Goal: Task Accomplishment & Management: Complete application form

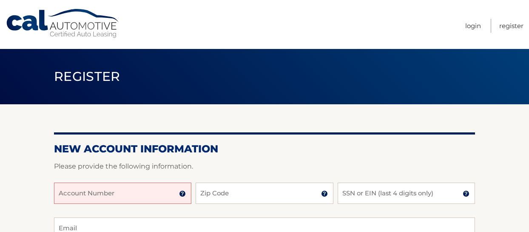
click at [82, 191] on input "Account Number" at bounding box center [122, 192] width 137 height 21
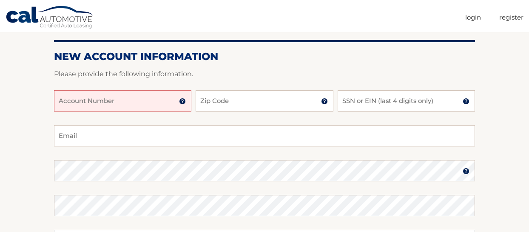
scroll to position [93, 0]
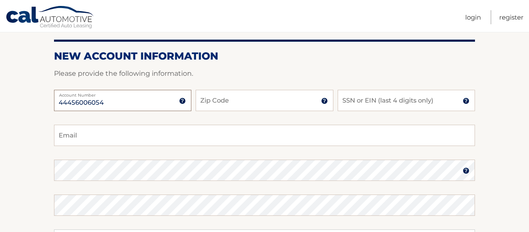
type input "44456006054"
click at [213, 101] on input "Zip Code" at bounding box center [264, 100] width 137 height 21
type input "10708"
click at [356, 96] on input "SSN or EIN (last 4 digits only)" at bounding box center [406, 100] width 137 height 21
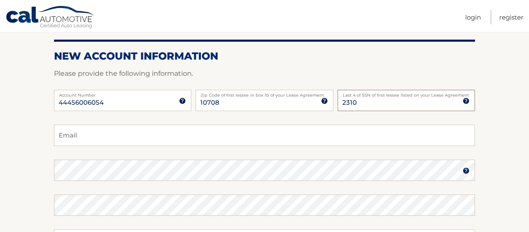
type input "2310"
click at [139, 139] on input "Email" at bounding box center [264, 135] width 421 height 21
type input "[EMAIL_ADDRESS][DOMAIN_NAME]"
click at [466, 170] on img at bounding box center [465, 170] width 7 height 7
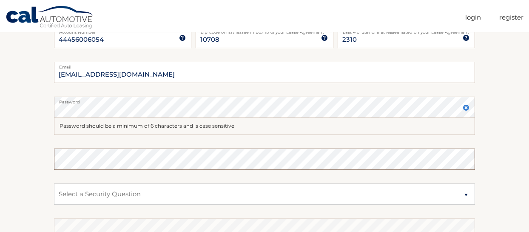
scroll to position [158, 0]
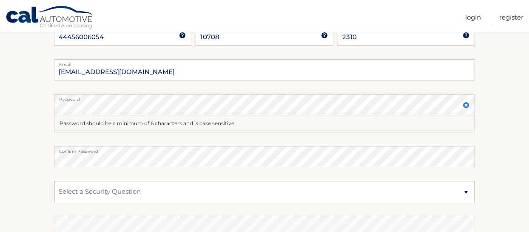
click at [465, 193] on select "Select a Security Question What was the name of your elementary school? What is…" at bounding box center [264, 191] width 421 height 21
click at [87, 189] on select "Select a Security Question What was the name of your elementary school? What is…" at bounding box center [264, 191] width 421 height 21
click at [467, 193] on select "Select a Security Question What was the name of your elementary school? What is…" at bounding box center [264, 191] width 421 height 21
select select "1"
click at [54, 181] on select "Select a Security Question What was the name of your elementary school? What is…" at bounding box center [264, 191] width 421 height 21
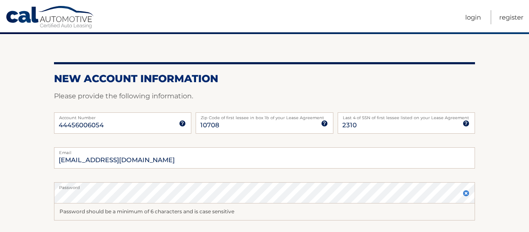
scroll to position [273, 0]
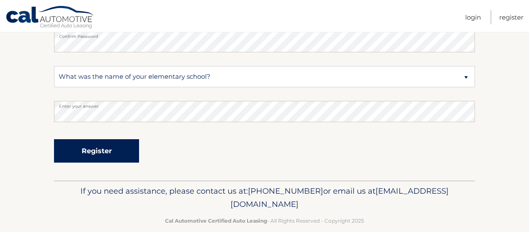
click at [122, 145] on button "Register" at bounding box center [96, 150] width 85 height 23
click at [54, 139] on button "Register" at bounding box center [96, 150] width 85 height 23
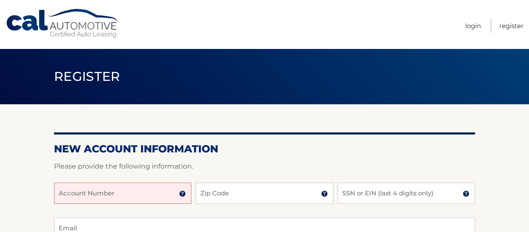
click at [84, 188] on input "Account Number" at bounding box center [122, 192] width 137 height 21
drag, startPoint x: 84, startPoint y: 188, endPoint x: 96, endPoint y: 199, distance: 15.4
click at [96, 199] on input "Account Number" at bounding box center [122, 192] width 137 height 21
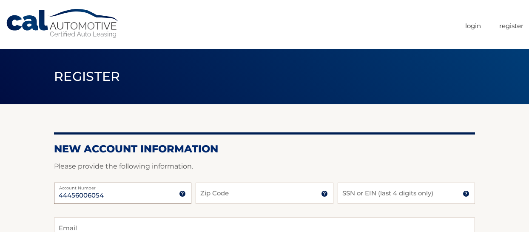
type input "44456006054"
click at [204, 191] on input "Zip Code" at bounding box center [264, 192] width 137 height 21
type input "10708"
click at [356, 193] on input "SSN or EIN (last 4 digits only)" at bounding box center [406, 192] width 137 height 21
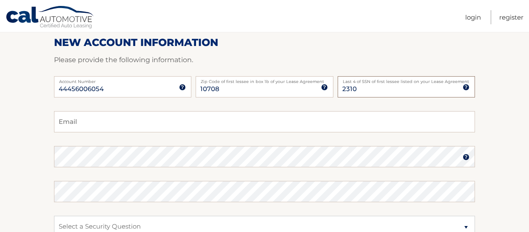
scroll to position [78, 0]
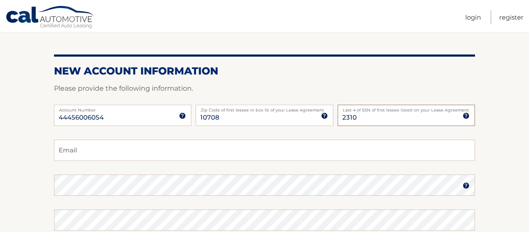
type input "2310"
click at [71, 149] on input "Email" at bounding box center [264, 149] width 421 height 21
type input "[EMAIL_ADDRESS][DOMAIN_NAME]"
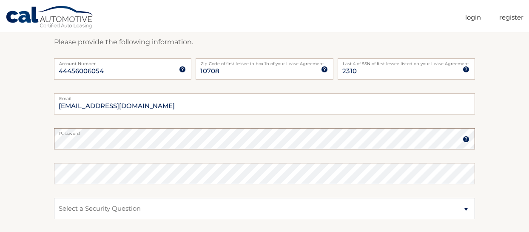
scroll to position [130, 0]
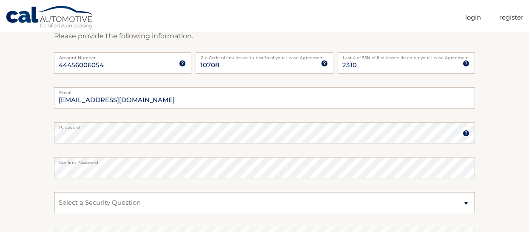
click at [102, 200] on select "Select a Security Question What was the name of your elementary school? What is…" at bounding box center [264, 202] width 421 height 21
select select "1"
click at [54, 192] on select "Select a Security Question What was the name of your elementary school? What is…" at bounding box center [264, 202] width 421 height 21
click at [113, 203] on select "Select a Security Question What was the name of your elementary school? What is…" at bounding box center [264, 202] width 421 height 21
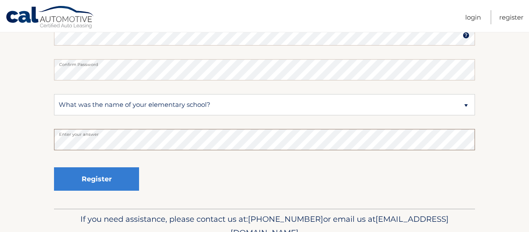
scroll to position [249, 0]
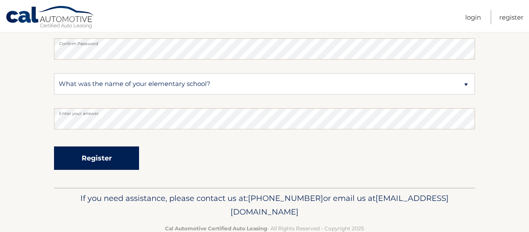
click at [104, 159] on button "Register" at bounding box center [96, 157] width 85 height 23
